Goal: Transaction & Acquisition: Purchase product/service

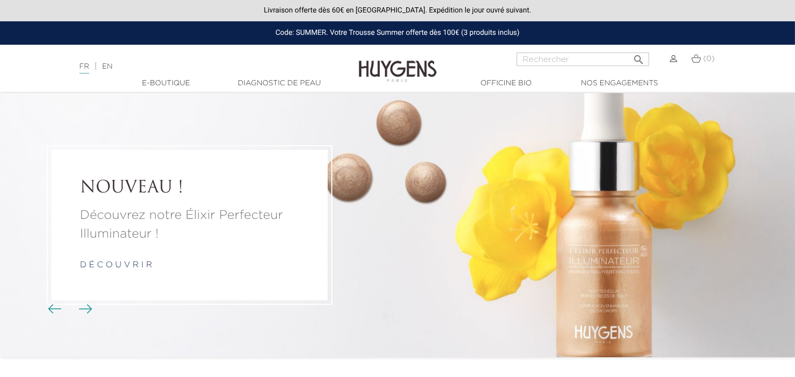
click at [675, 58] on img at bounding box center [673, 58] width 7 height 7
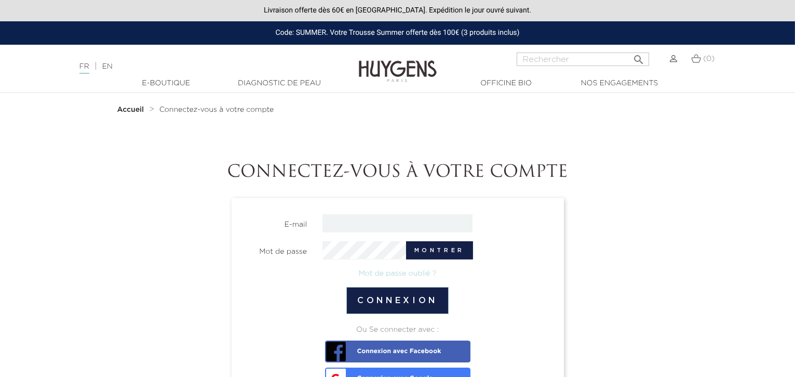
click at [403, 213] on section "E-mail Mot de passe Montrer Mot de passe oublié ? Connexion Ou Se connecter ave…" at bounding box center [398, 317] width 332 height 239
click at [401, 226] on input "email" at bounding box center [398, 223] width 150 height 18
type input "sales@huygens.fr"
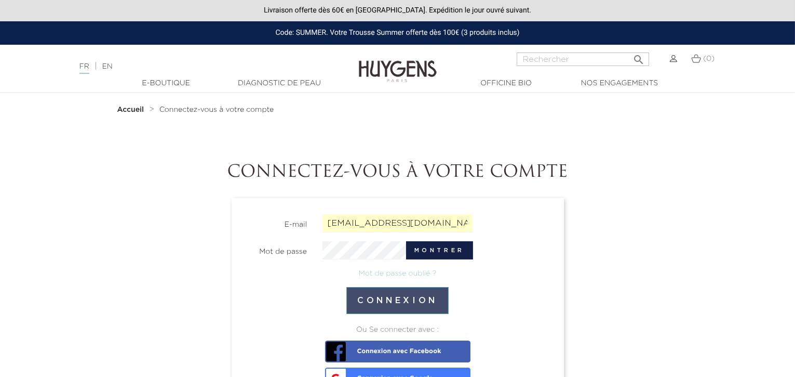
click at [411, 301] on button "Connexion" at bounding box center [397, 300] width 102 height 27
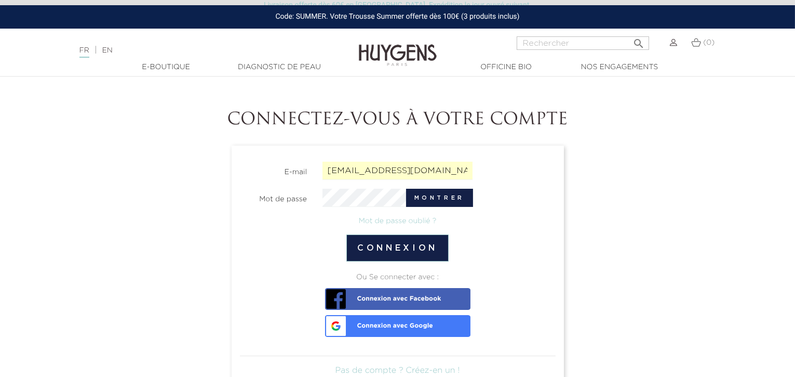
scroll to position [59, 0]
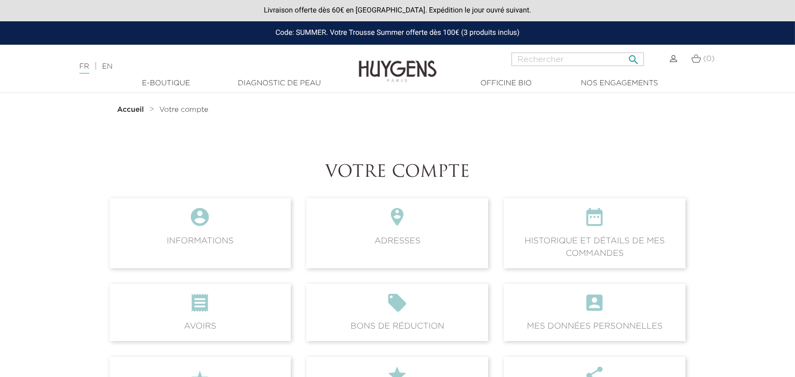
click at [560, 63] on input "Rechercher" at bounding box center [578, 59] width 132 height 14
type input "élixir nuit"
click at [624, 49] on button " Rechercher" at bounding box center [633, 56] width 19 height 14
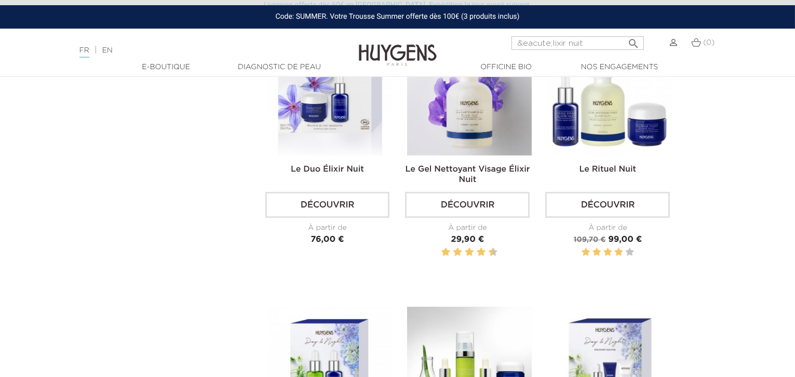
scroll to position [399, 0]
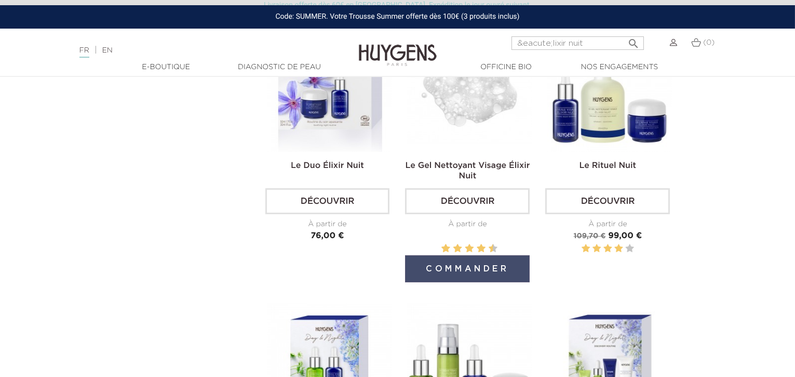
click at [453, 266] on button "Commander" at bounding box center [467, 268] width 125 height 27
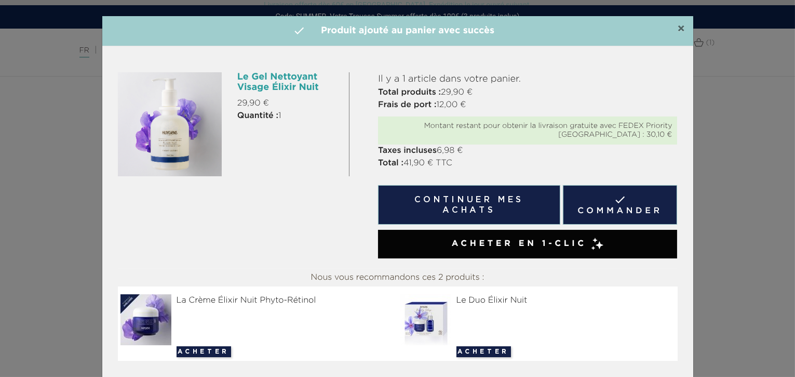
click at [679, 31] on span "×" at bounding box center [682, 29] width 8 height 12
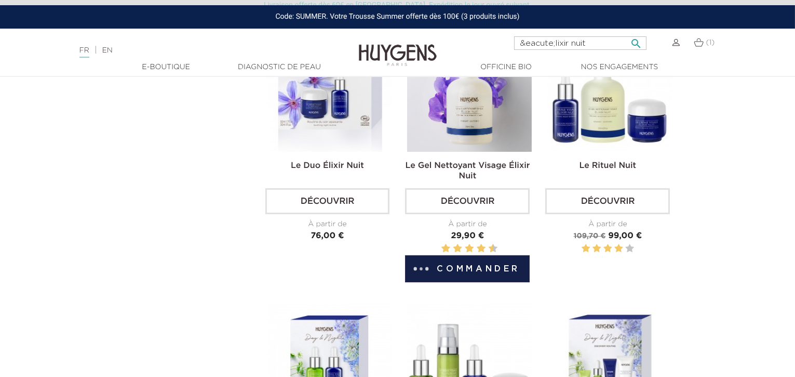
click at [588, 42] on input "&eacute;lixir nuit" at bounding box center [580, 43] width 132 height 14
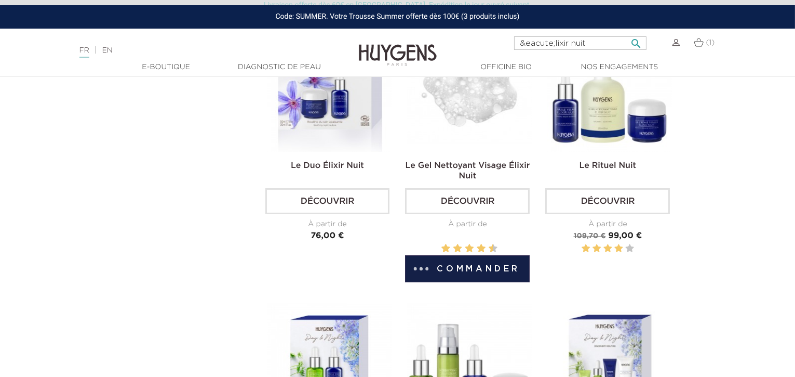
scroll to position [11, 0]
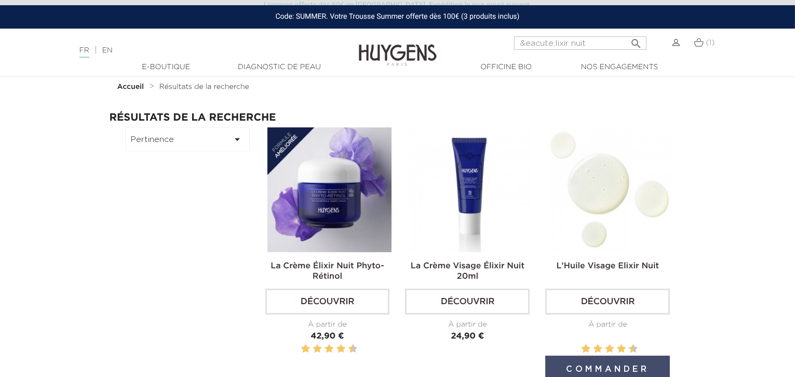
click at [598, 362] on button "Commander" at bounding box center [607, 368] width 125 height 27
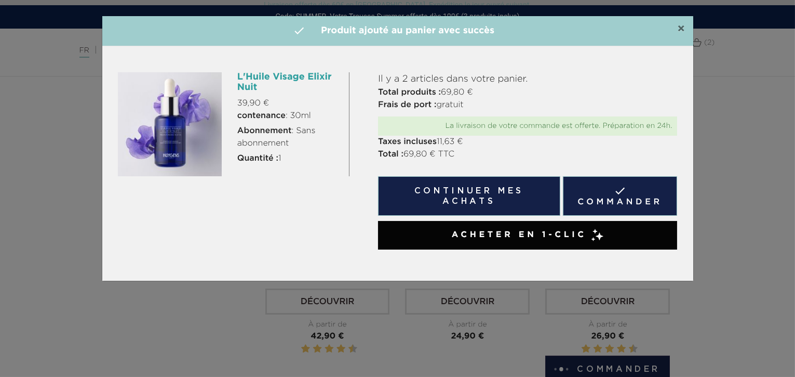
click at [680, 31] on span "×" at bounding box center [682, 29] width 8 height 12
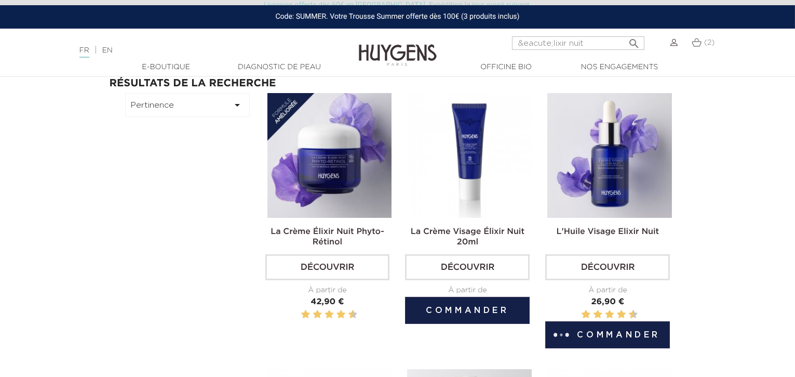
scroll to position [80, 0]
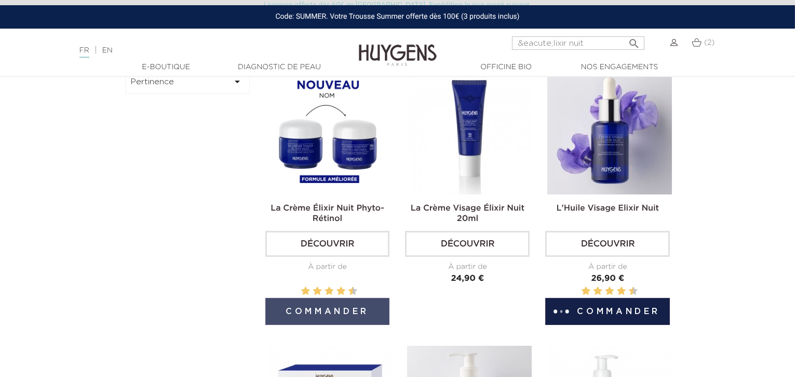
click at [346, 313] on button "Commander" at bounding box center [327, 311] width 125 height 27
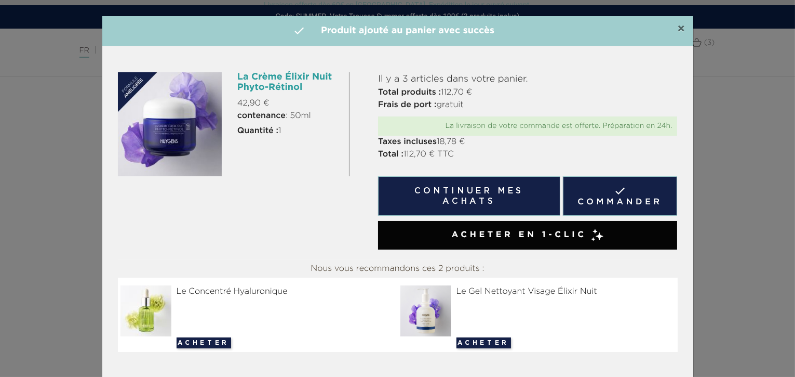
click at [681, 31] on span "×" at bounding box center [682, 29] width 8 height 12
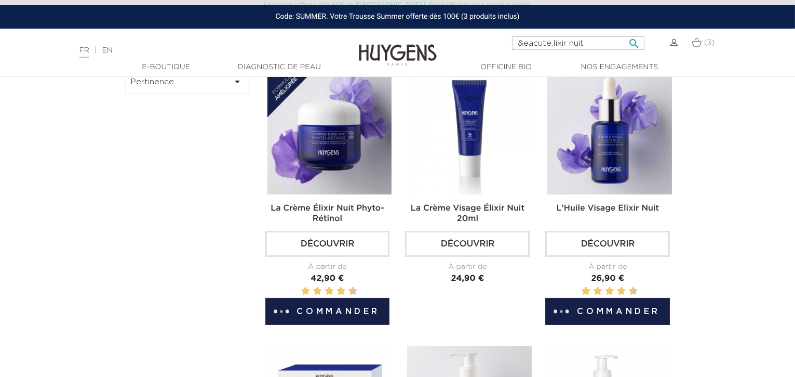
click at [559, 42] on input "&eacute;lixir nuit" at bounding box center [578, 43] width 132 height 14
type input "booster"
click at [625, 33] on button " Rechercher" at bounding box center [634, 40] width 19 height 14
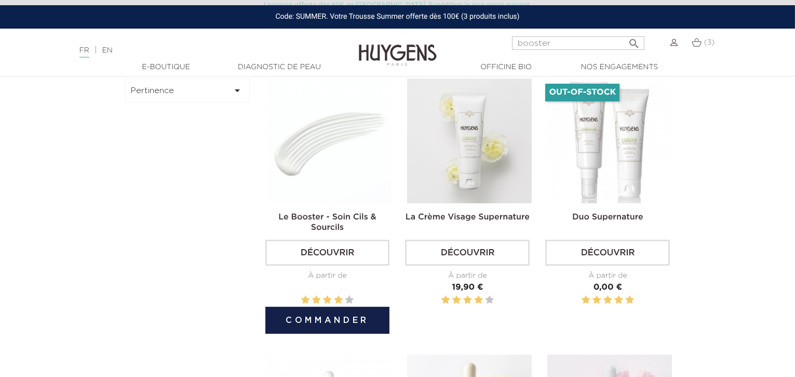
scroll to position [112, 0]
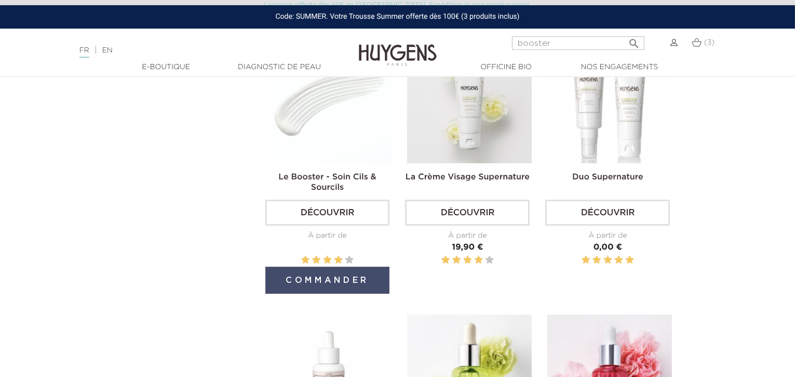
click at [320, 284] on button "Commander" at bounding box center [327, 279] width 125 height 27
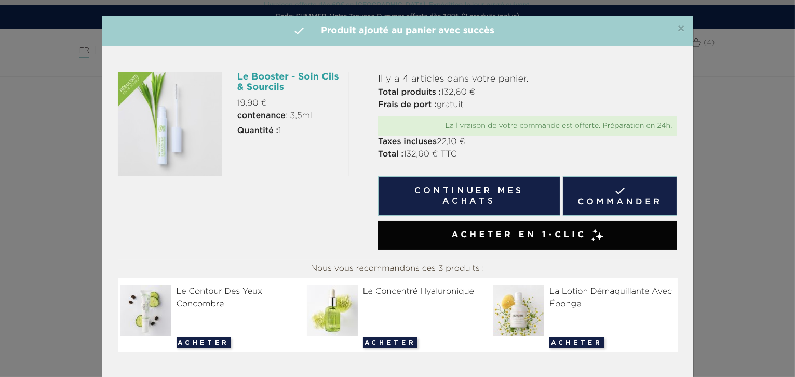
click at [687, 29] on div "×  Produit ajouté au panier avec succès" at bounding box center [397, 31] width 591 height 30
click at [686, 29] on div "×  Produit ajouté au panier avec succès" at bounding box center [397, 31] width 591 height 30
click at [681, 29] on span "×" at bounding box center [682, 29] width 8 height 12
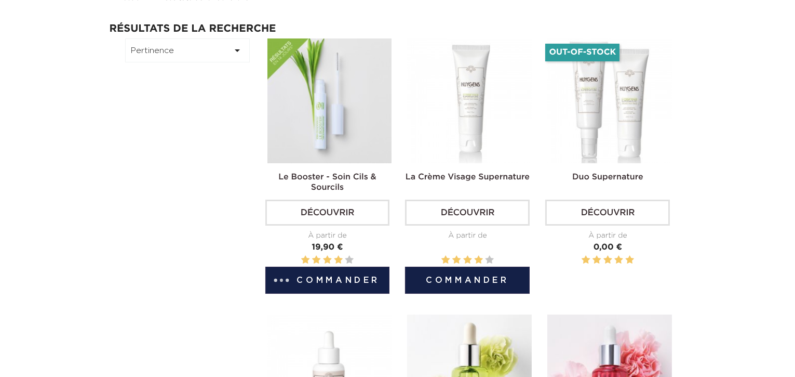
scroll to position [0, 0]
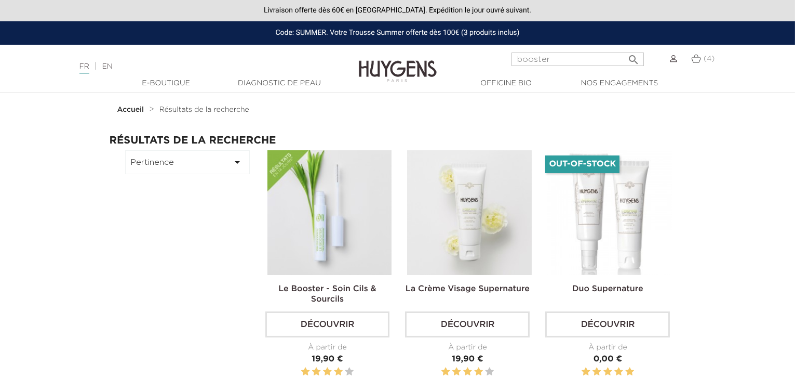
click at [572, 65] on div "booster  Rechercher" at bounding box center [578, 64] width 132 height 25
click at [552, 64] on input "booster" at bounding box center [578, 59] width 132 height 14
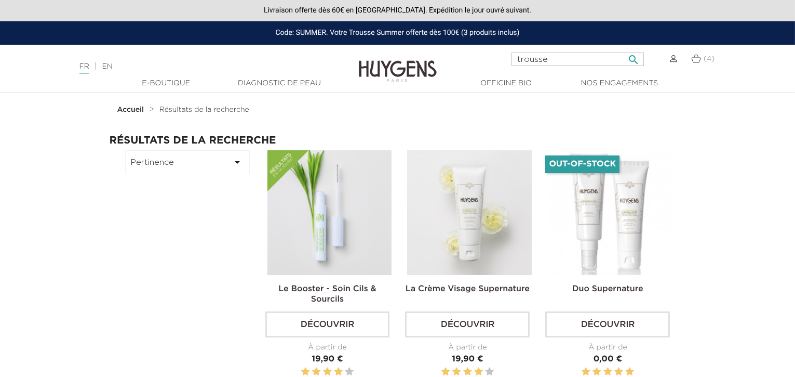
type input "trousse"
click at [624, 49] on button " Rechercher" at bounding box center [633, 56] width 19 height 14
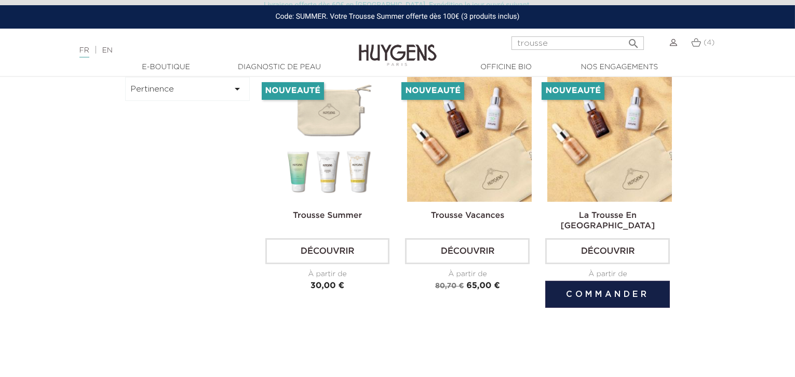
scroll to position [87, 0]
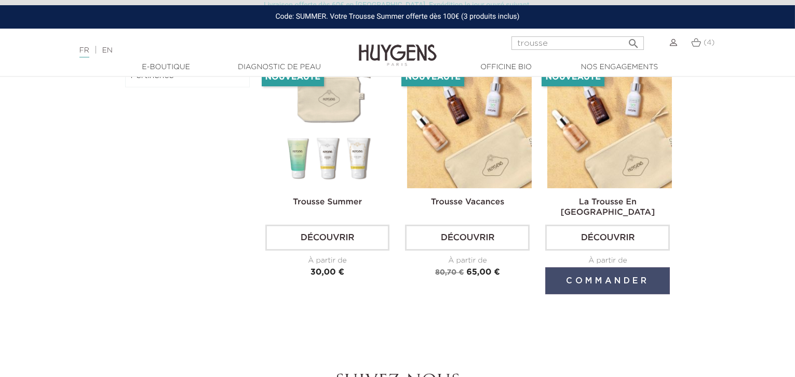
click at [618, 272] on button "Commander" at bounding box center [607, 280] width 125 height 27
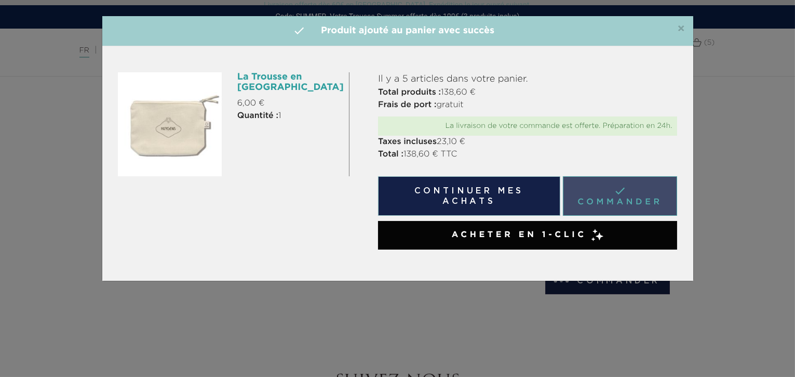
click at [640, 196] on link " Commander" at bounding box center [620, 195] width 115 height 39
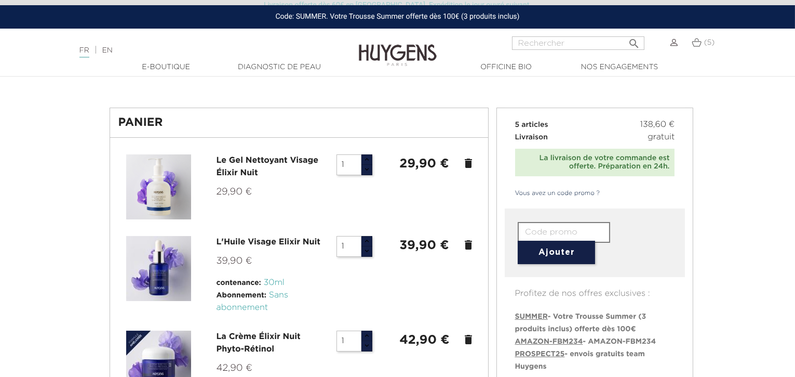
scroll to position [39, 0]
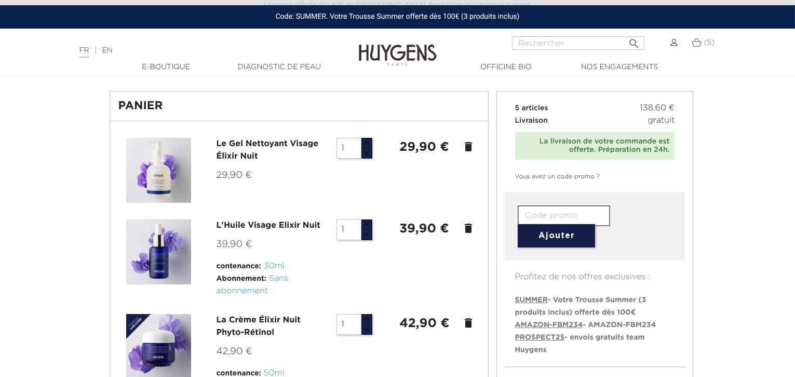
click at [357, 151] on input "1" at bounding box center [349, 148] width 25 height 21
type input "4"
click at [355, 230] on input "1" at bounding box center [349, 229] width 25 height 21
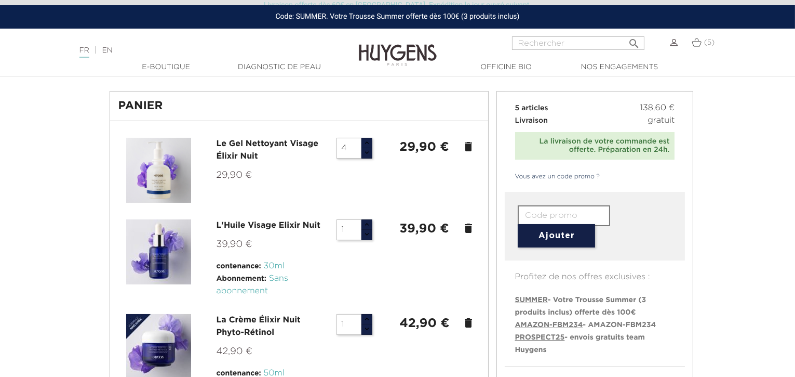
click at [355, 230] on input "1" at bounding box center [349, 229] width 25 height 21
click at [353, 150] on input "4" at bounding box center [349, 148] width 25 height 21
click at [366, 143] on button "button" at bounding box center [366, 143] width 11 height 11
click at [366, 158] on div "5 119,60 € delete" at bounding box center [404, 149] width 151 height 22
type input "4"
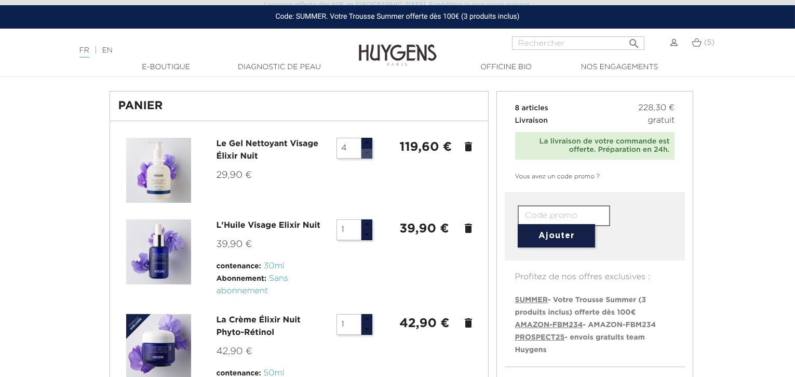
click at [367, 152] on button "button" at bounding box center [366, 152] width 11 height 11
type input "2"
click at [365, 224] on button "button" at bounding box center [366, 224] width 11 height 11
type input "3"
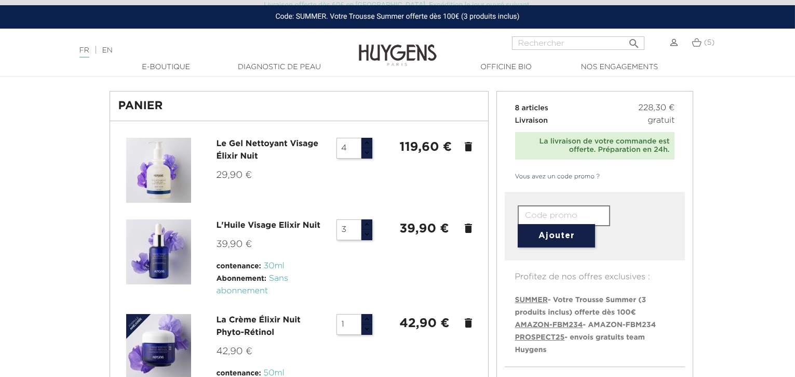
click at [365, 224] on button "button" at bounding box center [366, 224] width 11 height 11
type input "5"
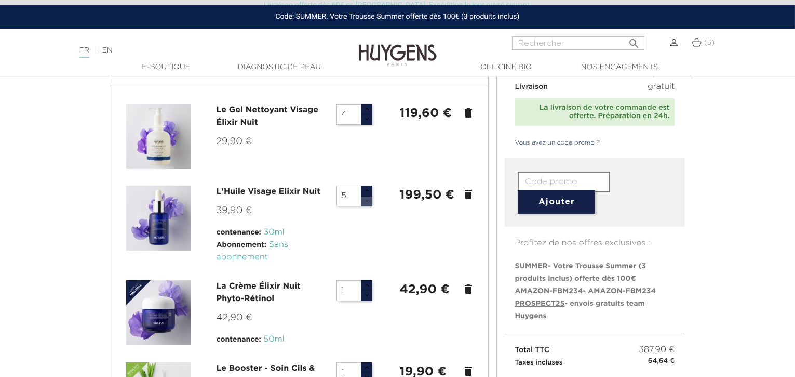
type input "4"
click at [366, 200] on button "button" at bounding box center [366, 200] width 11 height 11
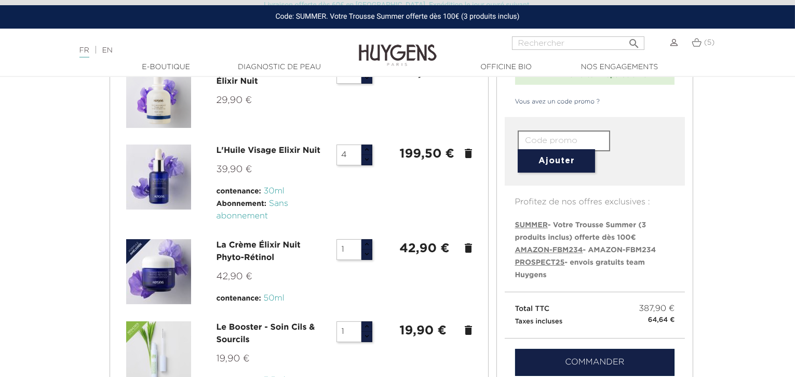
scroll to position [117, 0]
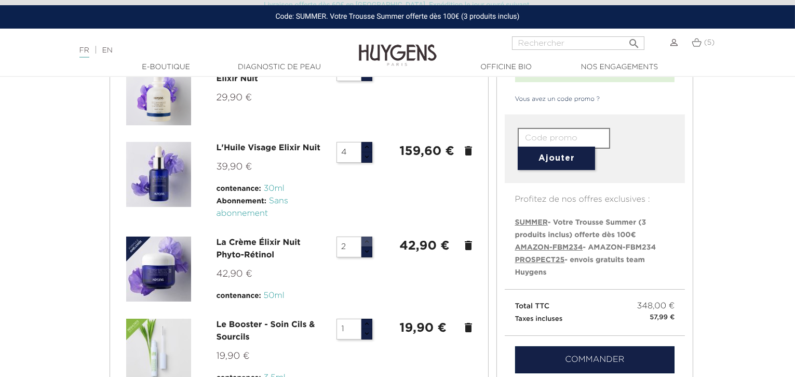
click at [369, 241] on button "button" at bounding box center [366, 241] width 11 height 11
type input "4"
click at [369, 241] on button "button" at bounding box center [366, 241] width 11 height 11
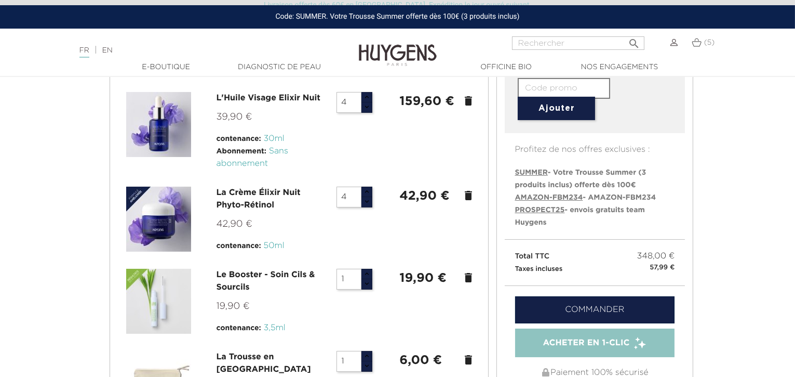
scroll to position [168, 0]
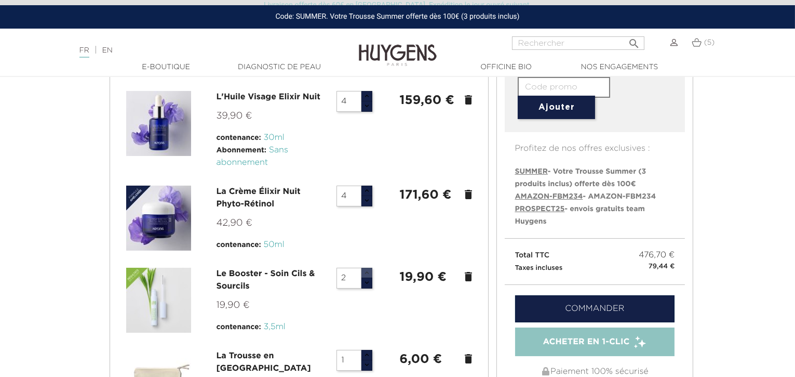
click at [368, 268] on button "button" at bounding box center [366, 272] width 11 height 11
type input "4"
click at [368, 268] on button "button" at bounding box center [366, 272] width 11 height 11
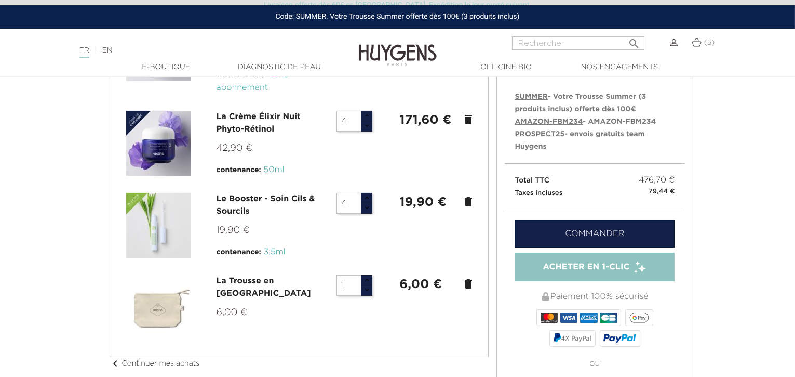
scroll to position [244, 0]
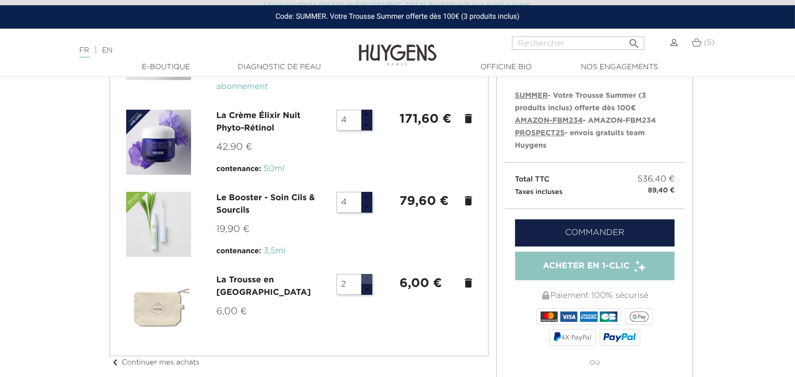
click at [366, 277] on button "button" at bounding box center [366, 279] width 11 height 11
type input "4"
click at [366, 277] on button "button" at bounding box center [366, 279] width 11 height 11
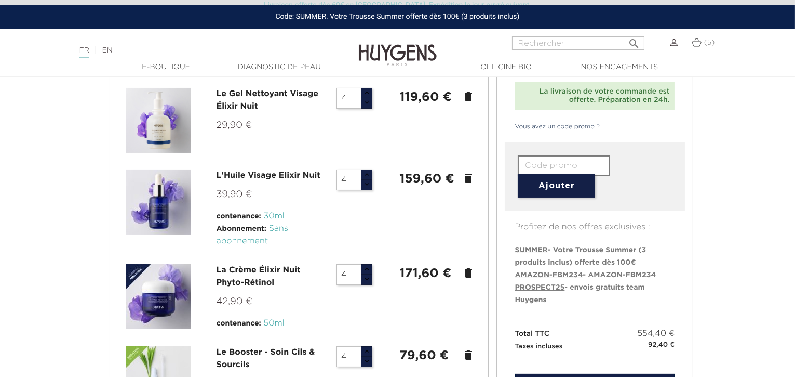
scroll to position [87, 0]
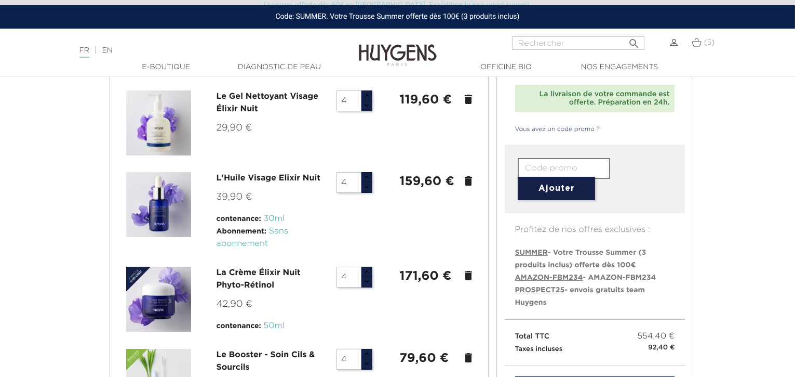
click at [537, 292] on span "PROSPECT25" at bounding box center [540, 289] width 50 height 7
type input "PROSPECT25"
click at [561, 181] on button "Ajouter" at bounding box center [556, 188] width 77 height 23
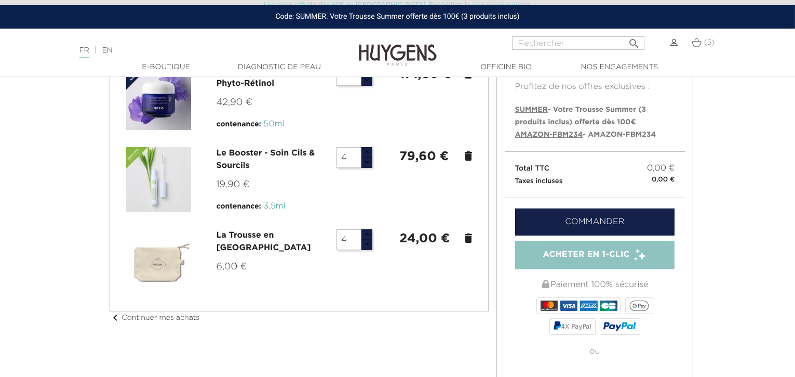
scroll to position [289, 0]
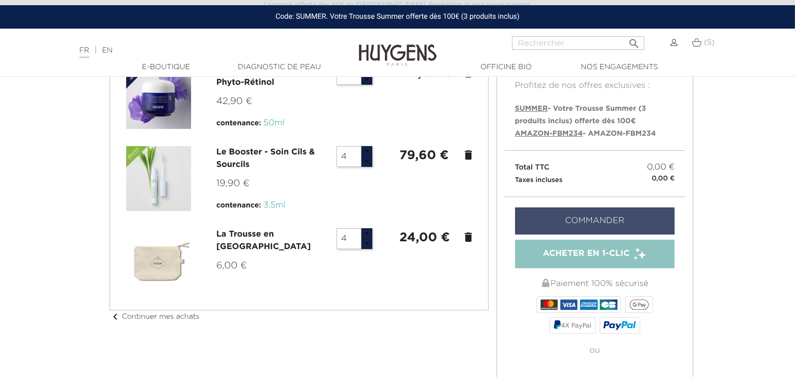
click at [594, 227] on link "Commander" at bounding box center [595, 220] width 160 height 27
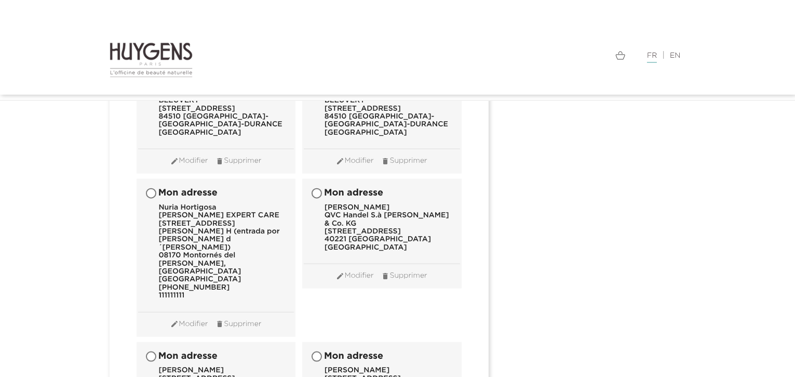
scroll to position [9505, 0]
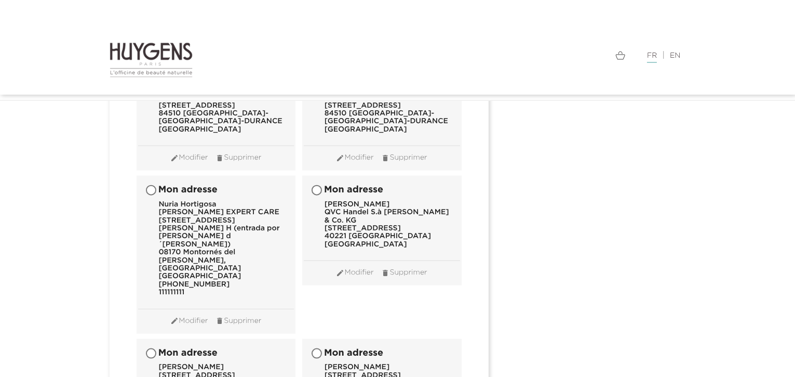
radio input "true"
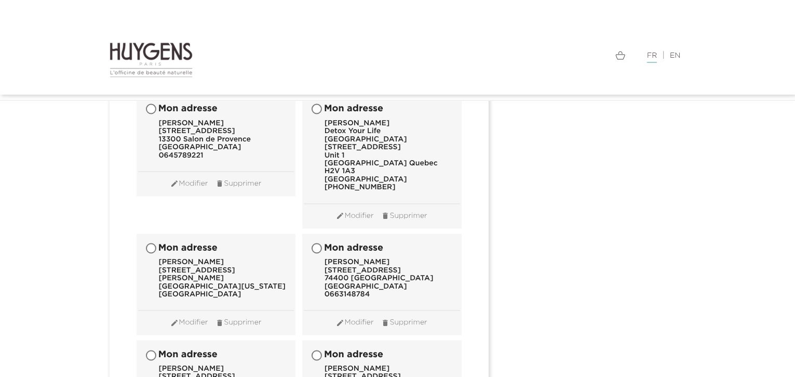
scroll to position [10455, 0]
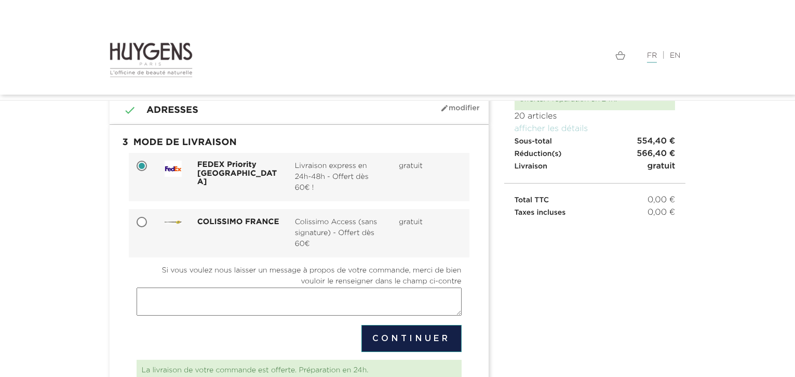
scroll to position [76, 0]
click at [406, 337] on button "Continuer" at bounding box center [411, 337] width 100 height 27
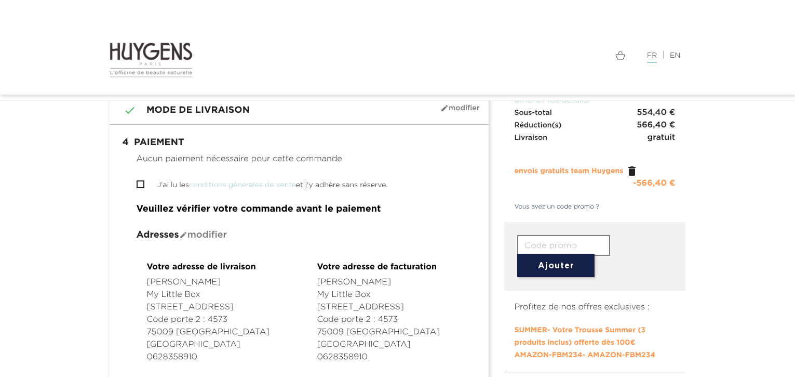
scroll to position [107, 0]
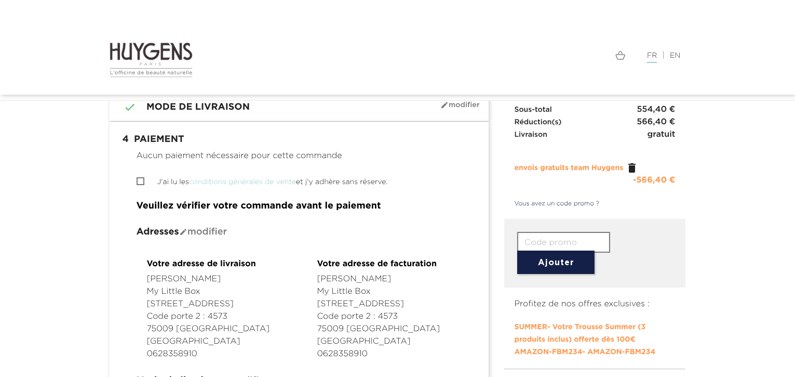
click at [141, 179] on input "J'ai lu les conditions générales de vente et j'y adhère sans réserve." at bounding box center [140, 181] width 7 height 7
checkbox input "true"
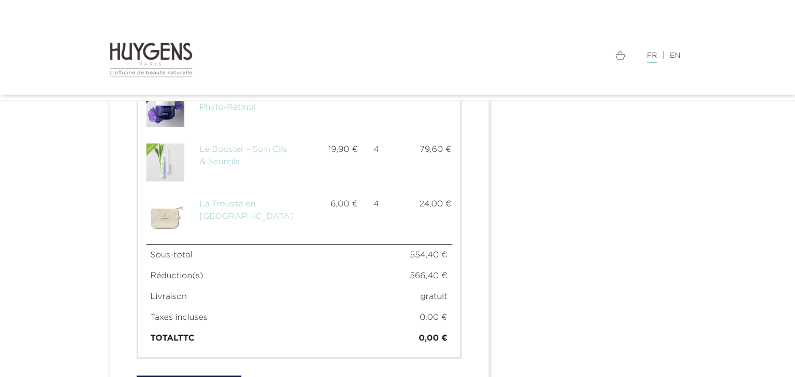
scroll to position [702, 0]
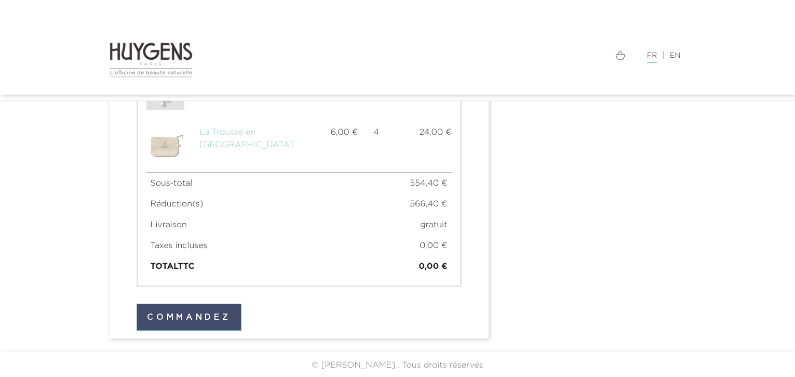
click at [212, 324] on button "Commandez" at bounding box center [189, 316] width 105 height 27
